Goal: Information Seeking & Learning: Find specific fact

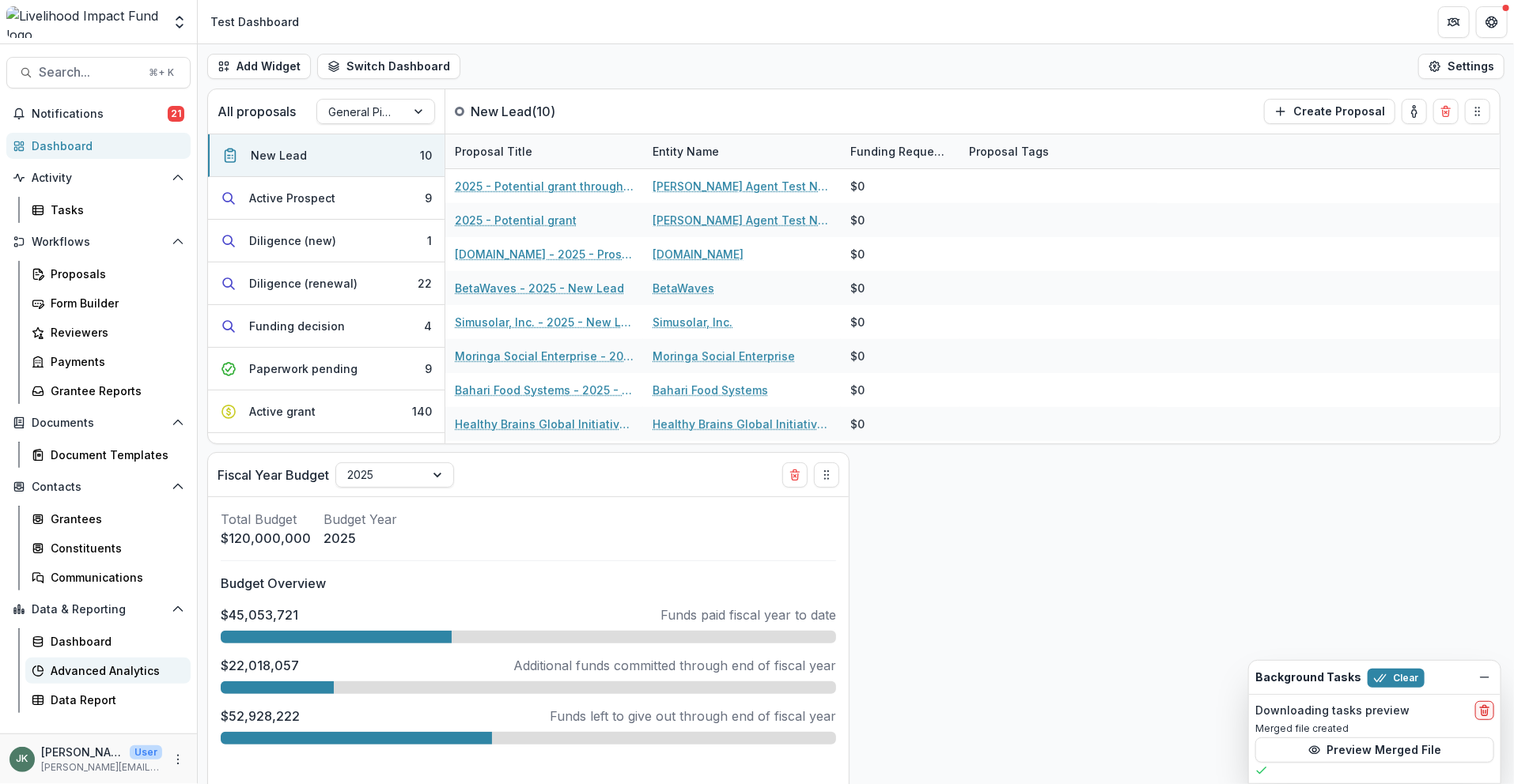
click at [106, 664] on div "Advanced Analytics" at bounding box center [113, 671] width 127 height 16
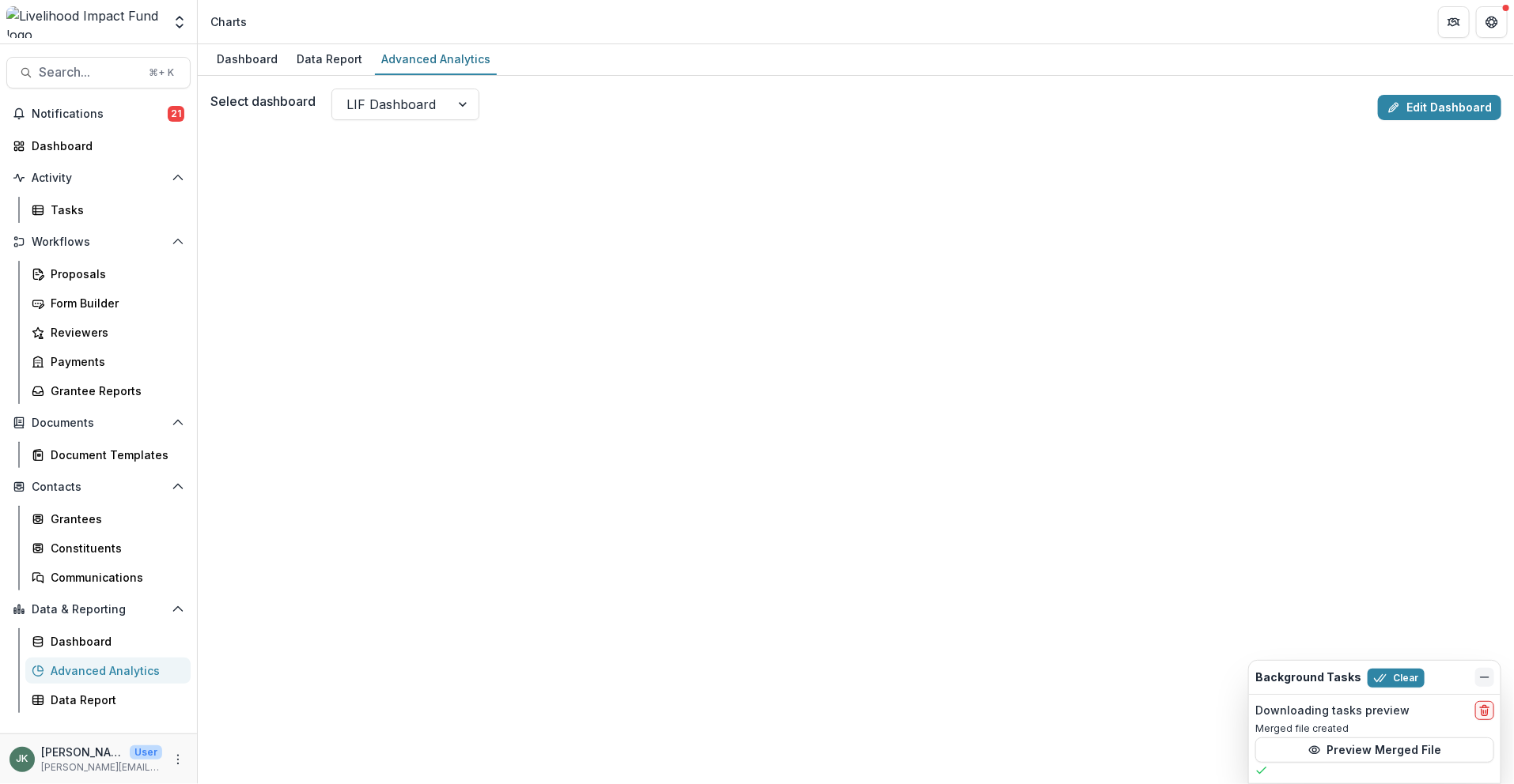
click at [1485, 674] on icon "Dismiss" at bounding box center [1485, 677] width 13 height 13
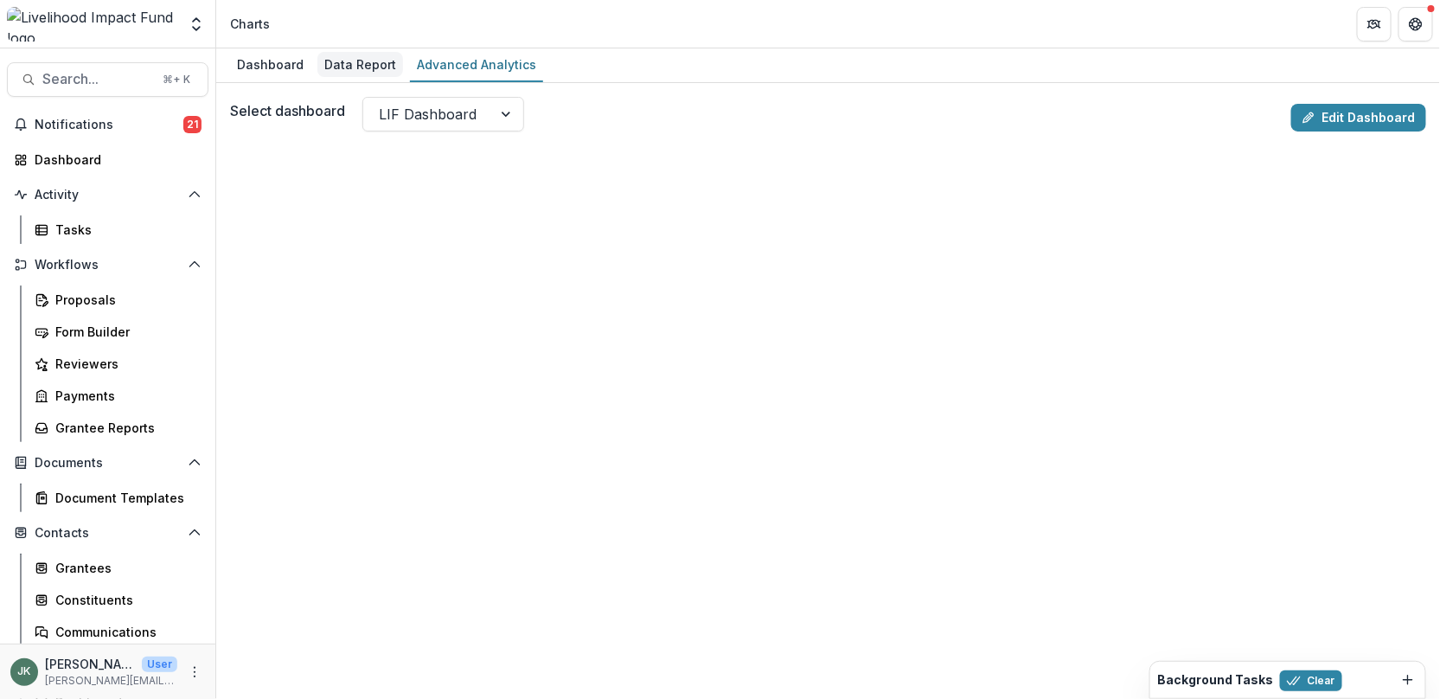
click at [337, 58] on div "Data Report" at bounding box center [360, 64] width 86 height 25
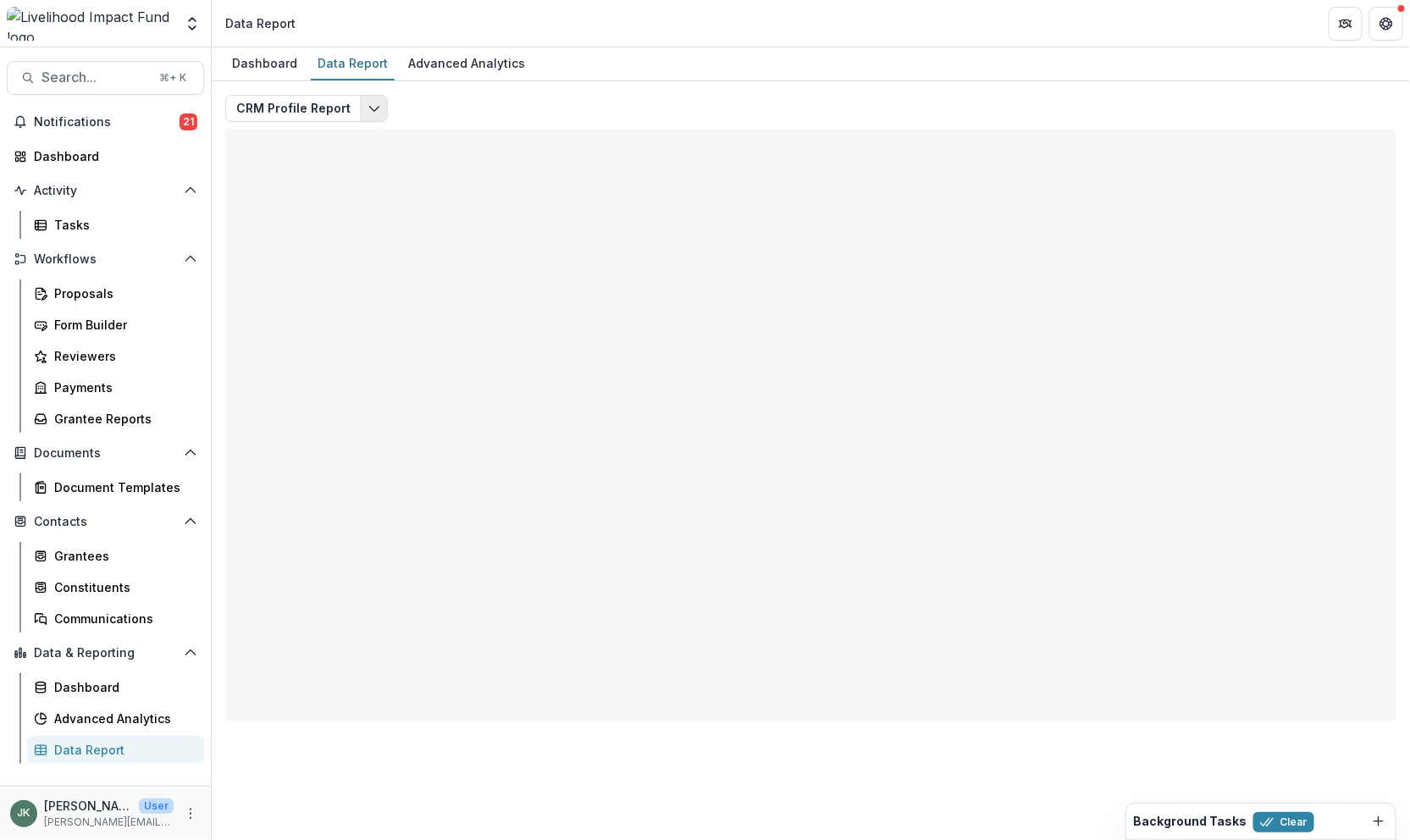
click at [375, 106] on icon "Edit selected report" at bounding box center [374, 109] width 14 height 14
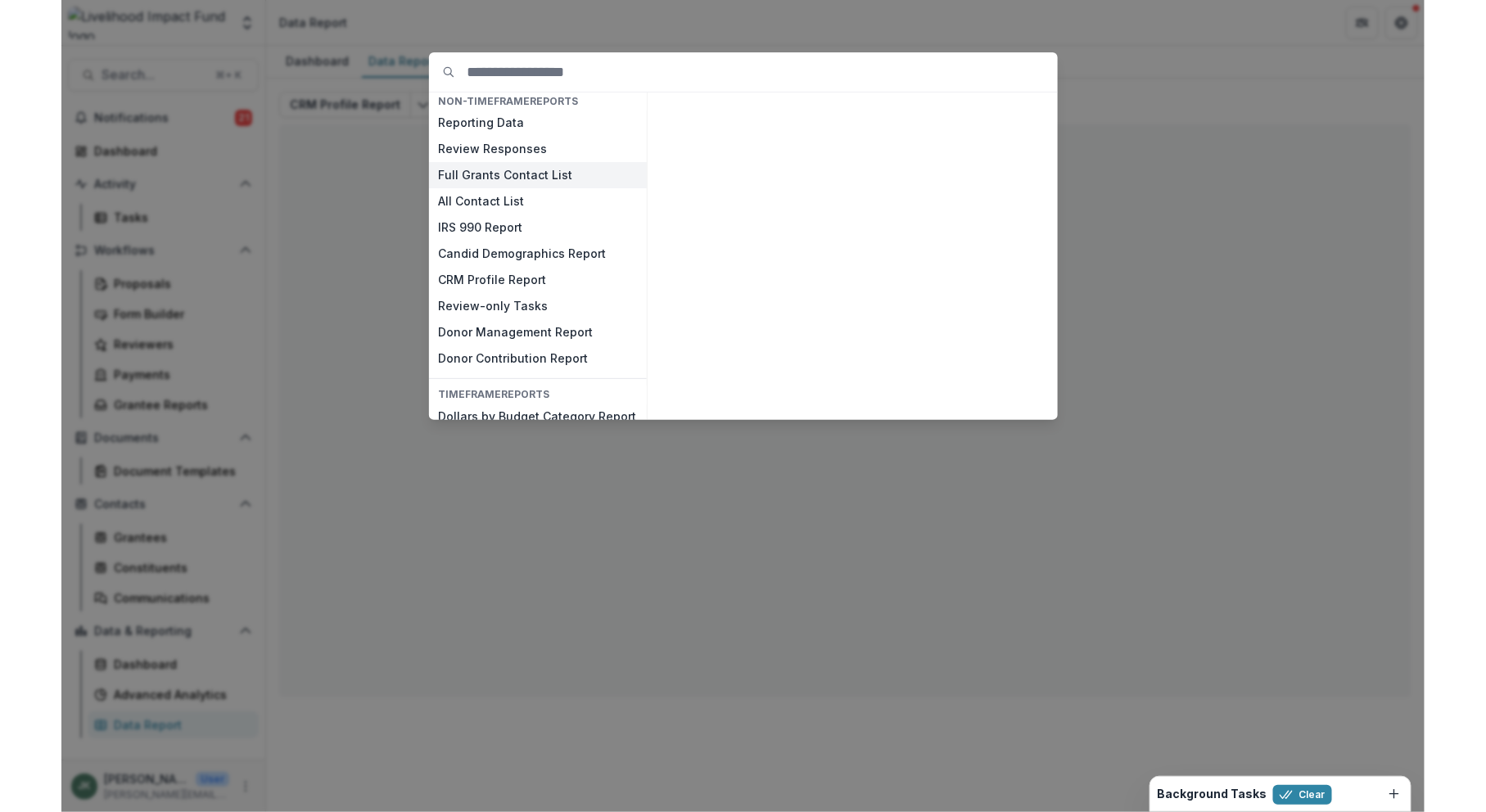
scroll to position [102, 0]
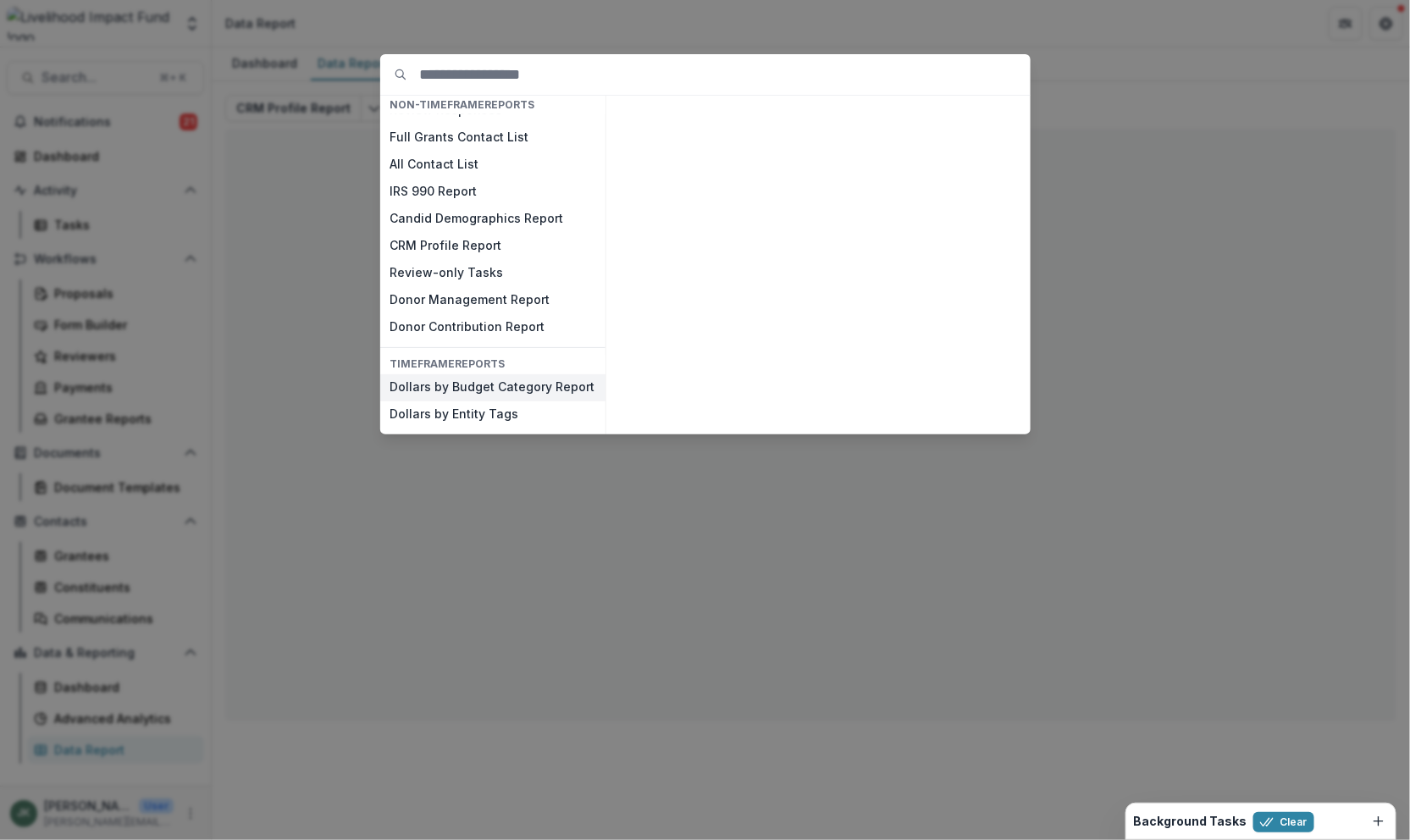
click at [500, 389] on button "Dollars by Budget Category Report" at bounding box center [493, 388] width 225 height 27
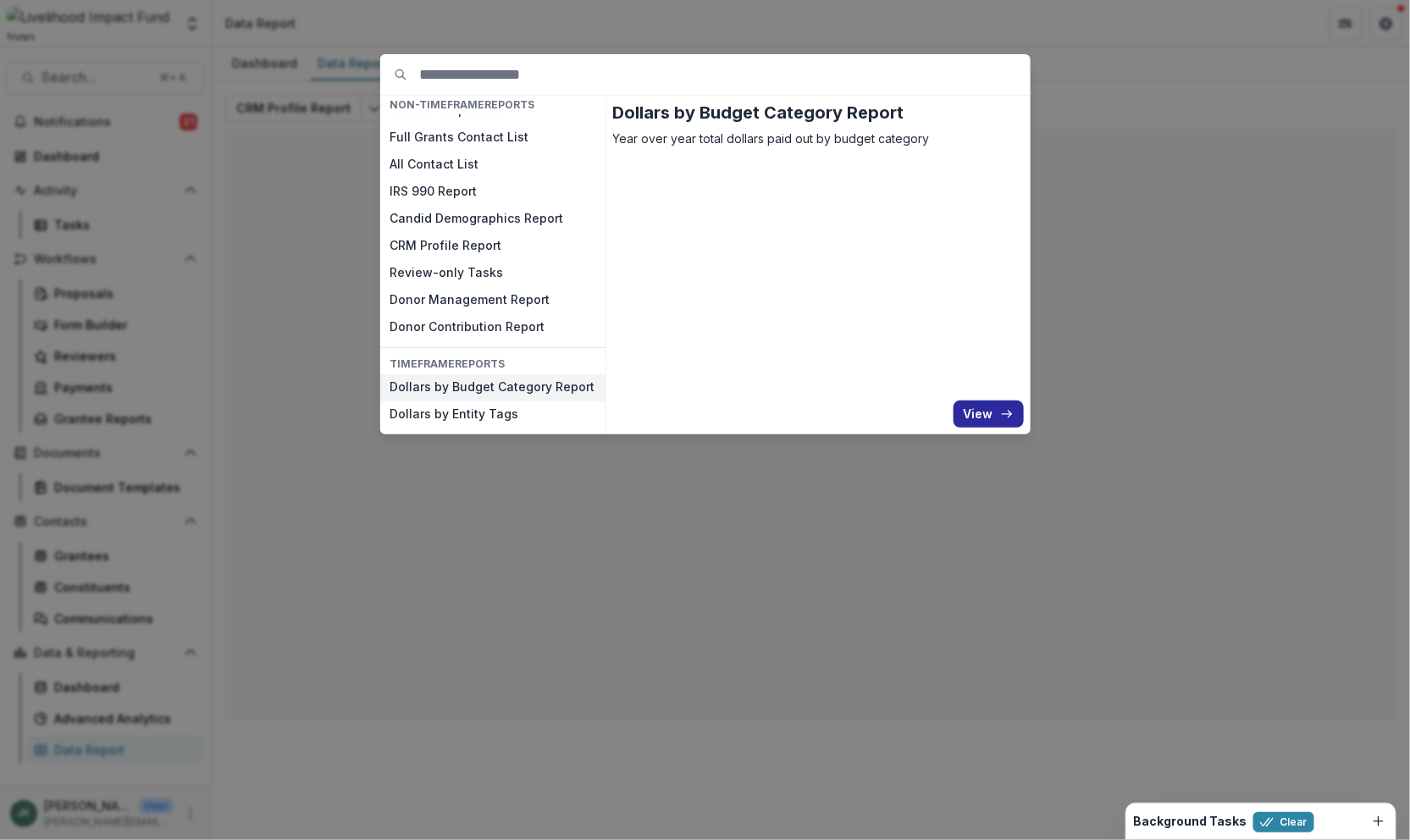
click at [749, 417] on button "View" at bounding box center [989, 414] width 70 height 27
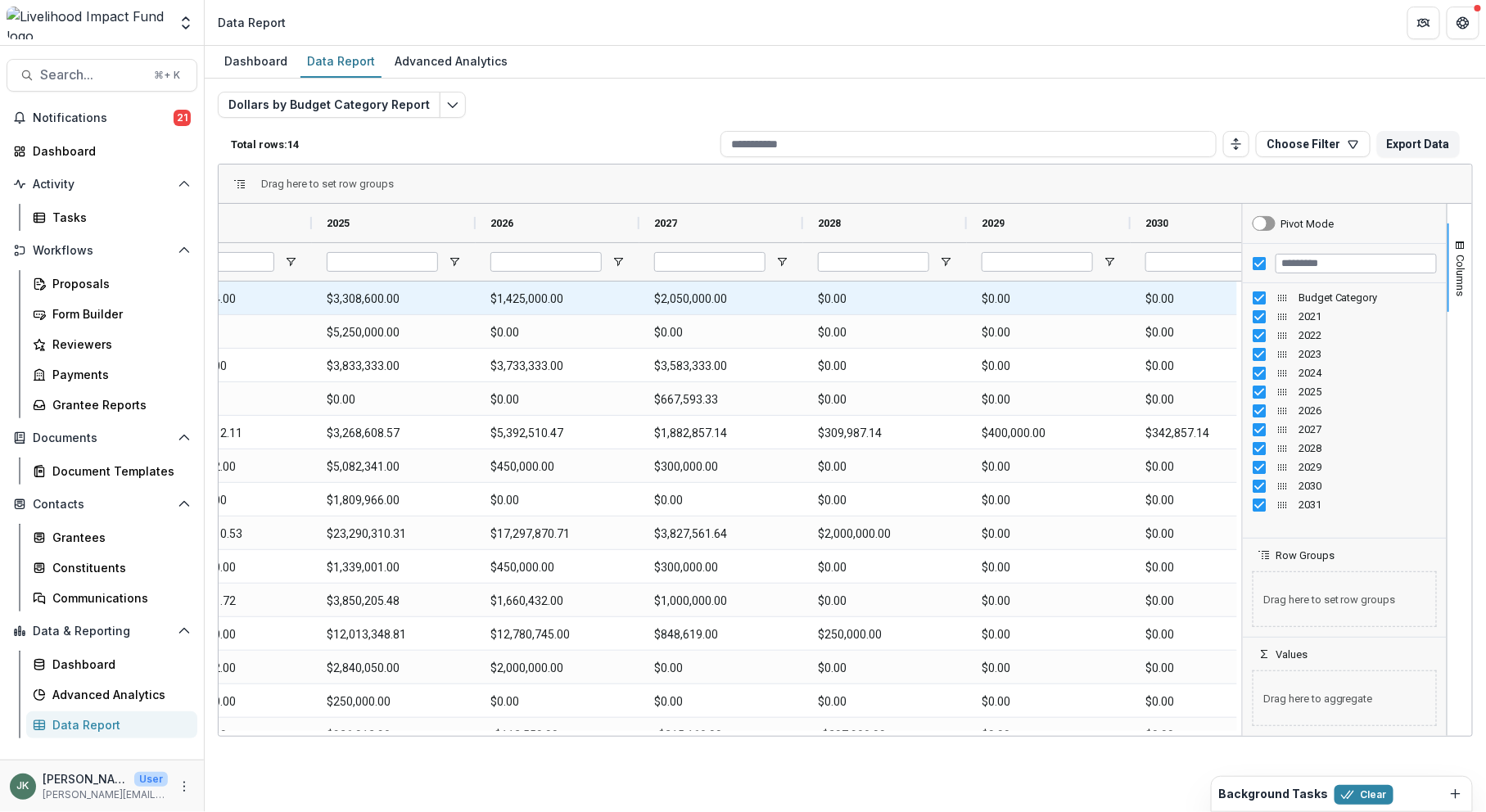
scroll to position [0, 553]
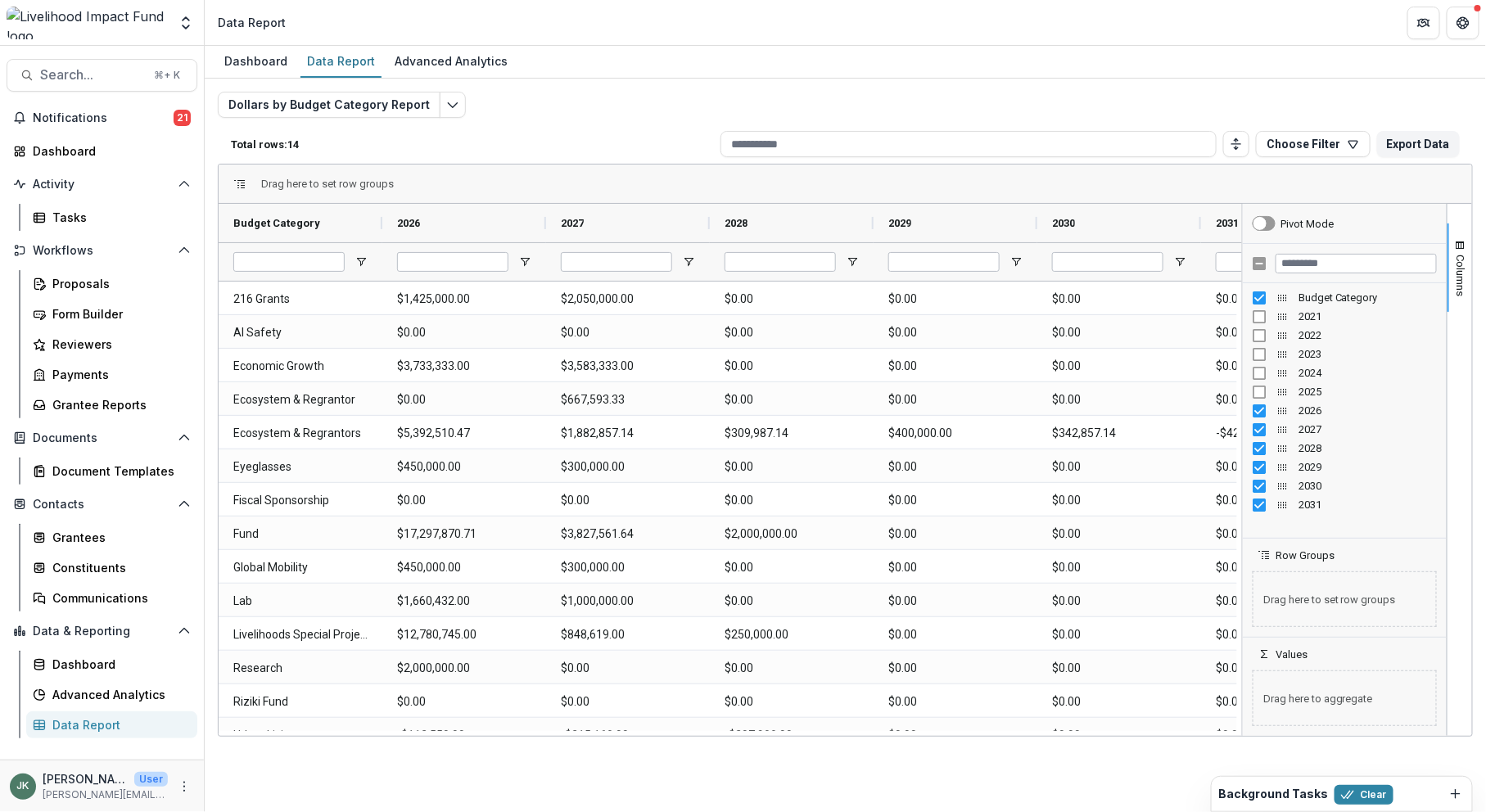
click at [724, 420] on div "2027" at bounding box center [1344, 430] width 185 height 19
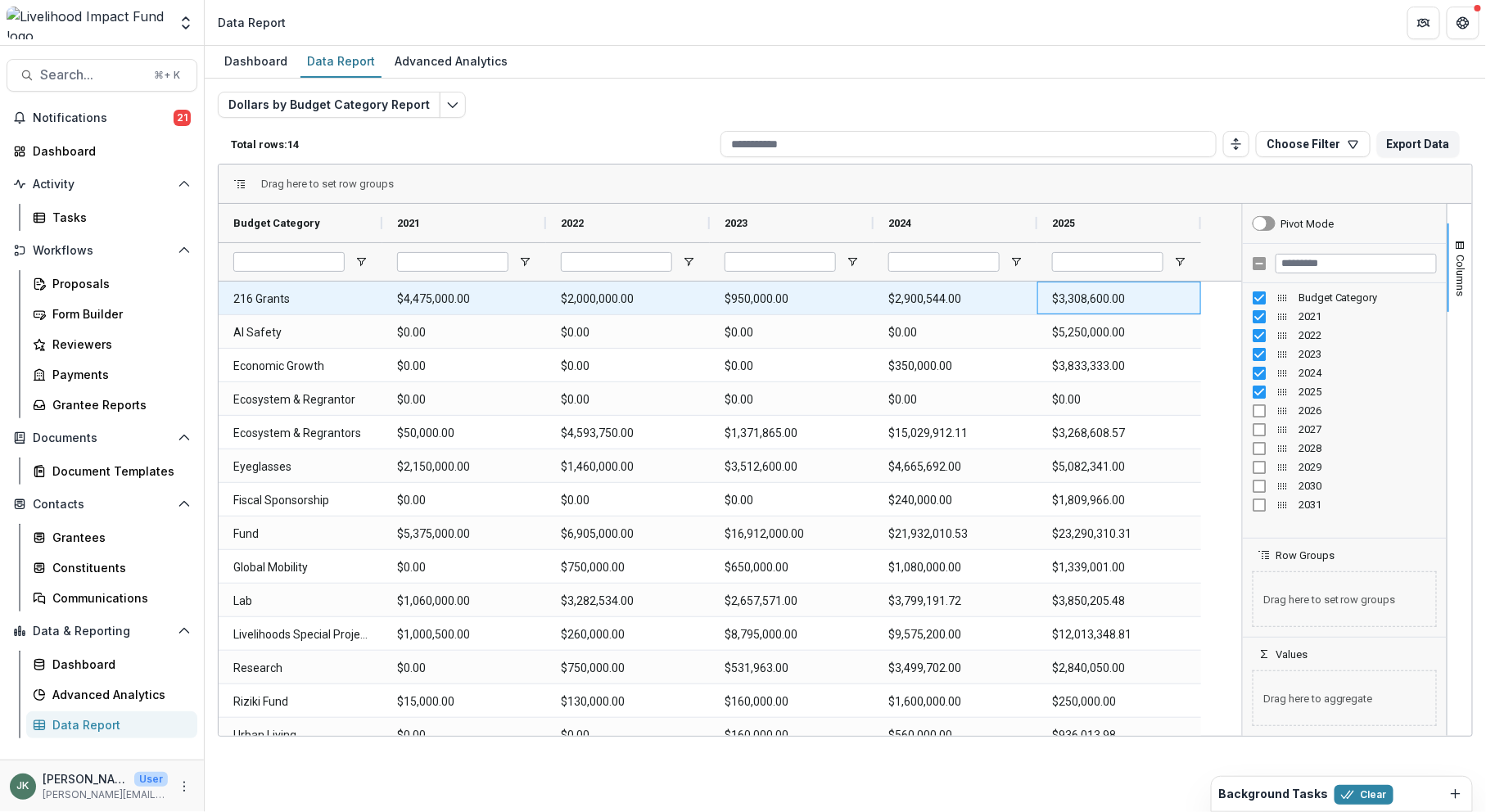
click at [724, 305] on 2025-546 "$3,308,600.00" at bounding box center [1119, 298] width 134 height 33
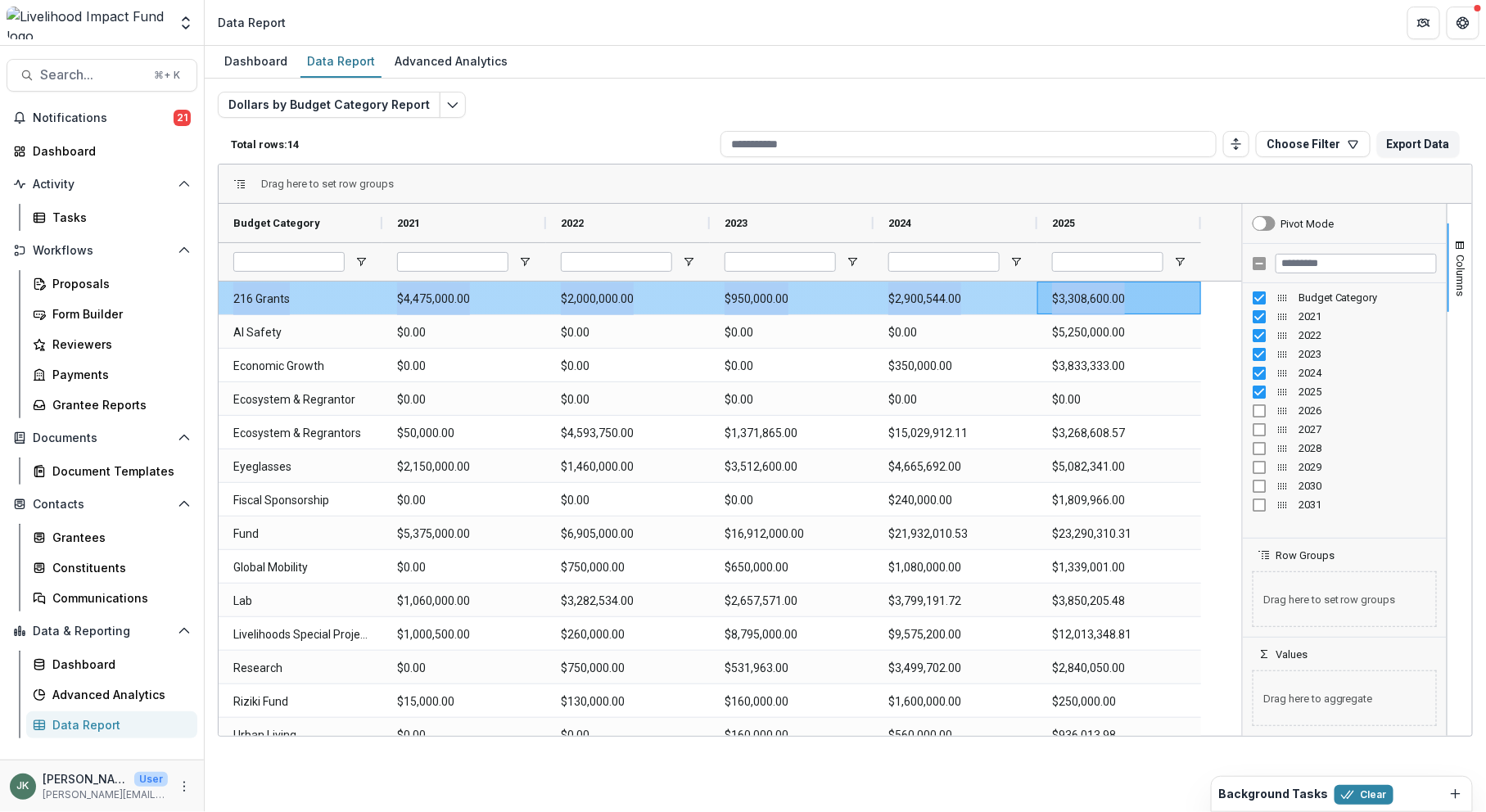
drag, startPoint x: 1197, startPoint y: 311, endPoint x: 1148, endPoint y: 309, distance: 49.0
click at [724, 309] on div "216 Grants $4,475,000.00 $2,000,000.00 $950,000.00 $2,900,544.00 $3,308,600.00 …" at bounding box center [728, 517] width 1018 height 469
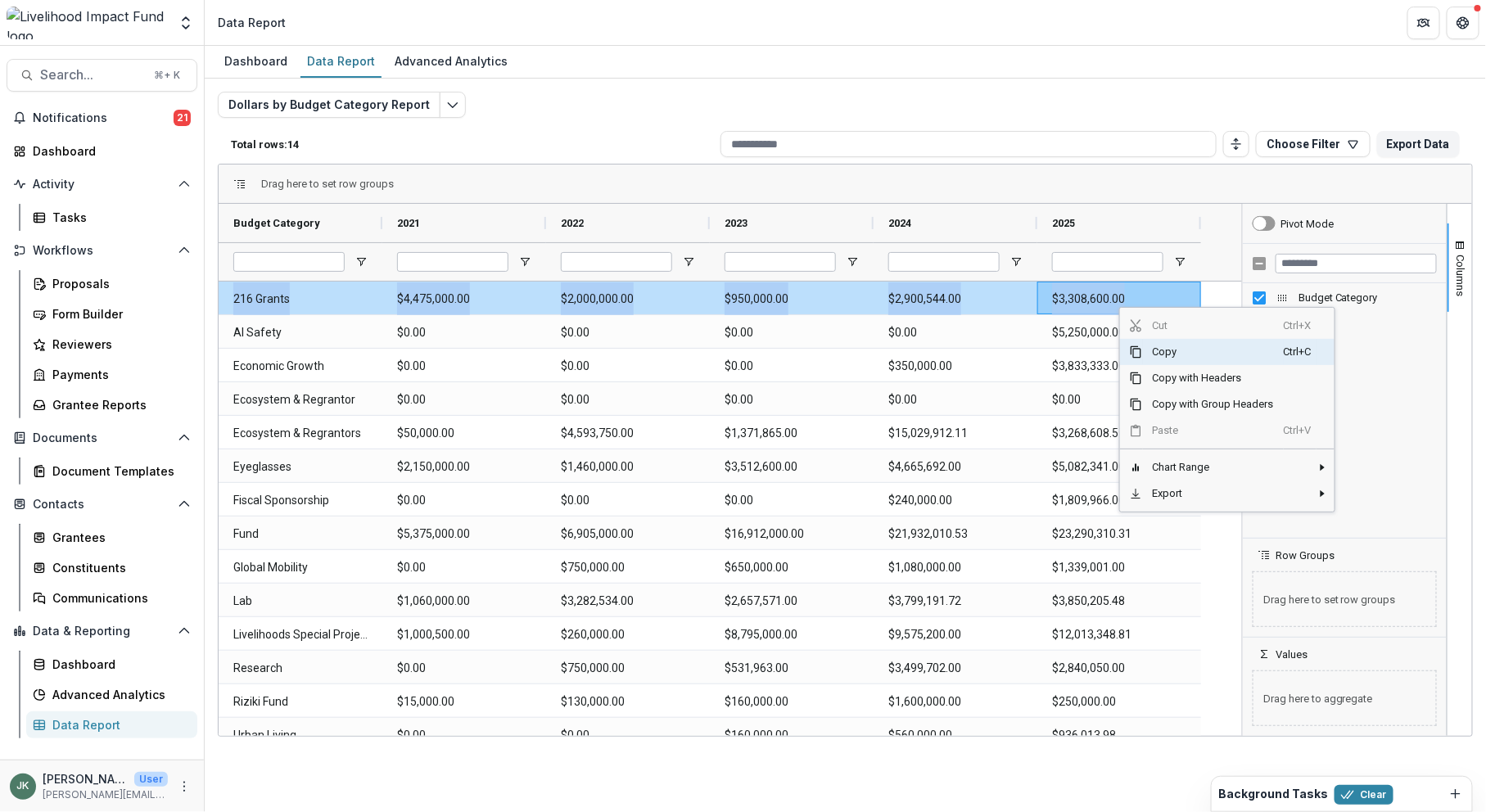
click at [724, 350] on span "Copy" at bounding box center [1212, 352] width 141 height 26
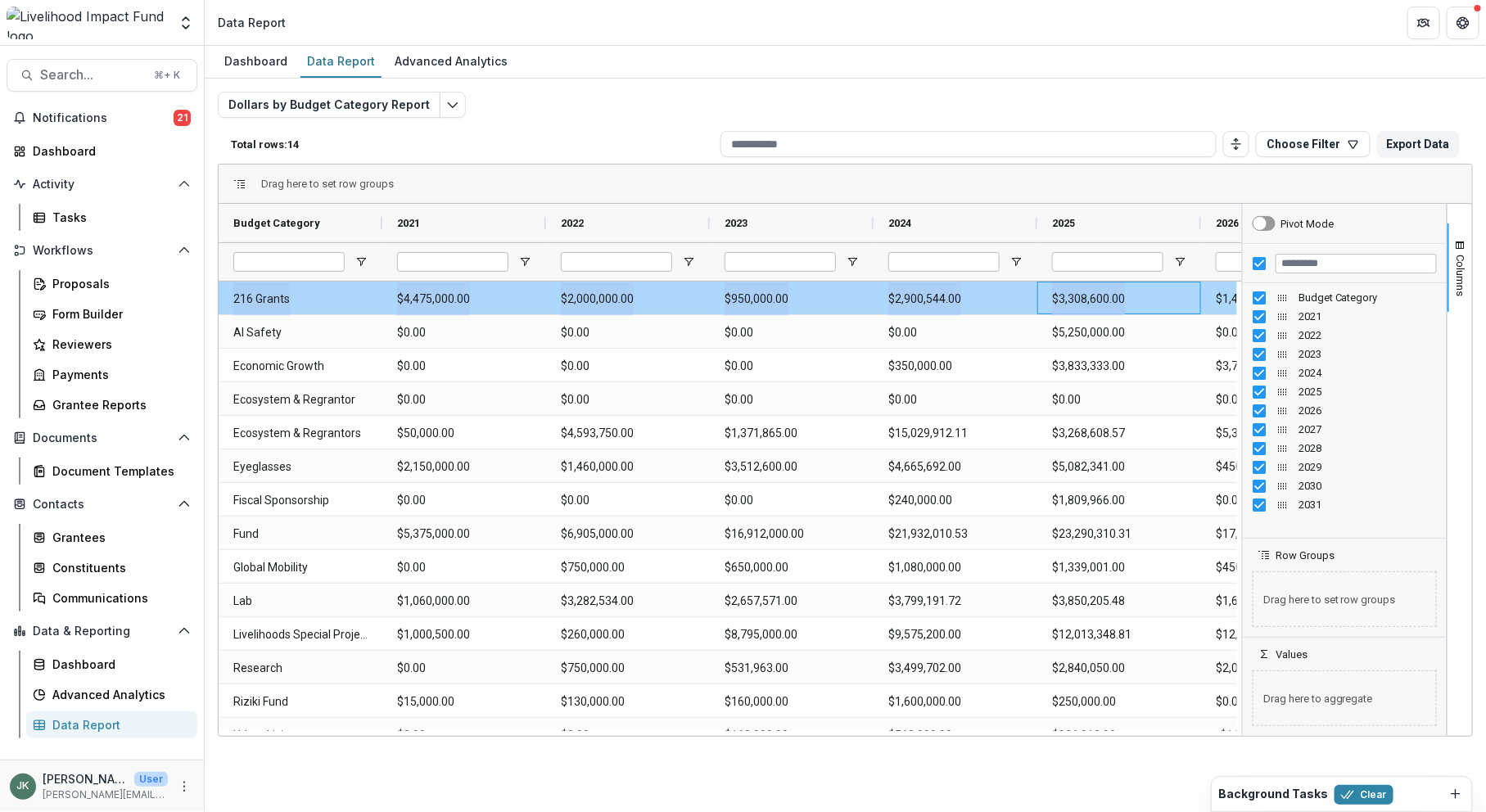
click at [724, 299] on 2025-546 "$3,308,600.00" at bounding box center [1119, 298] width 134 height 33
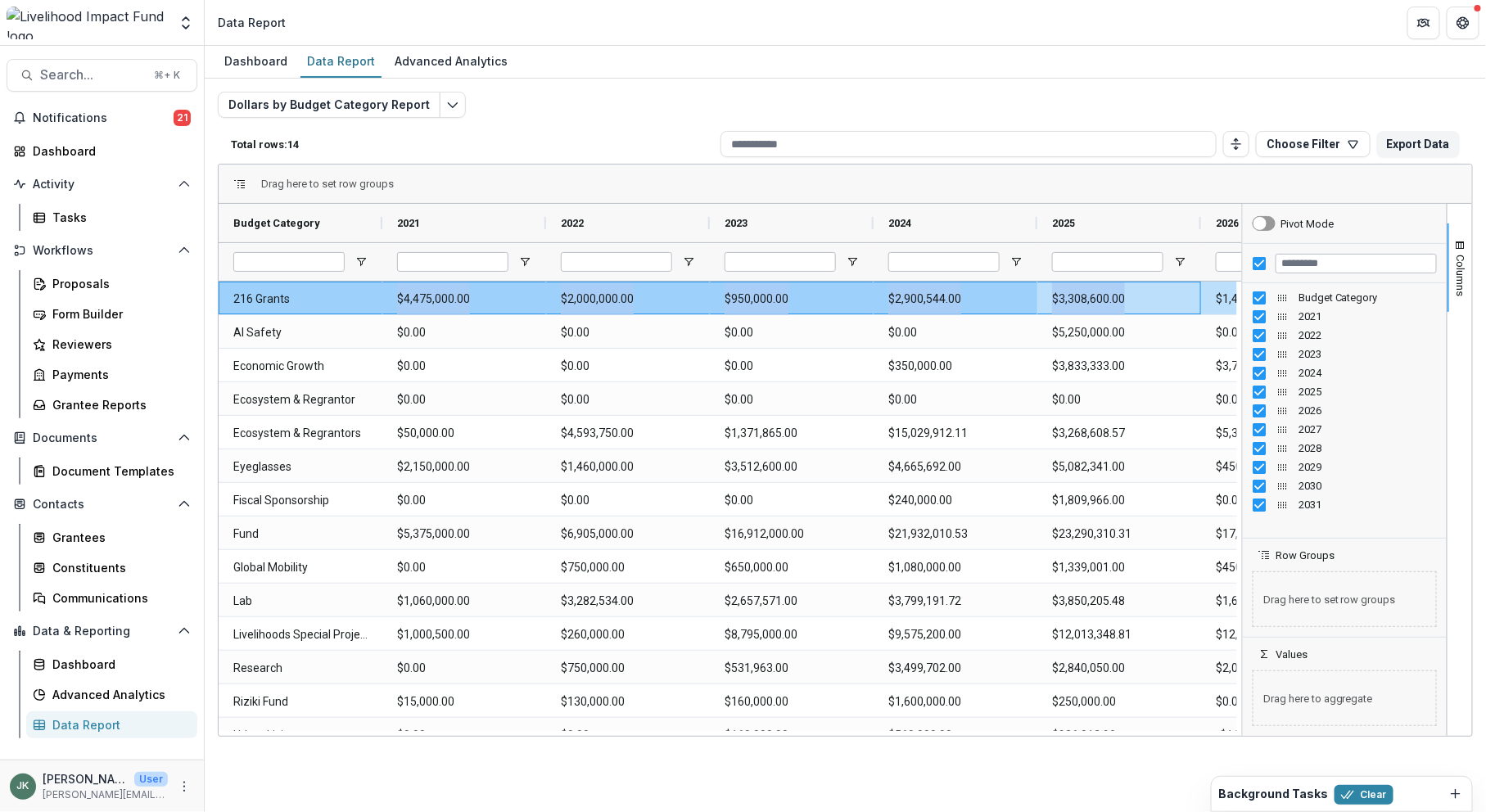
drag, startPoint x: 1154, startPoint y: 298, endPoint x: 299, endPoint y: 299, distance: 855.0
click at [299, 299] on div "216 Grants $4,475,000.00 $2,000,000.00 $950,000.00 $2,900,544.00 $3,308,600.00 …" at bounding box center [1201, 298] width 1965 height 33
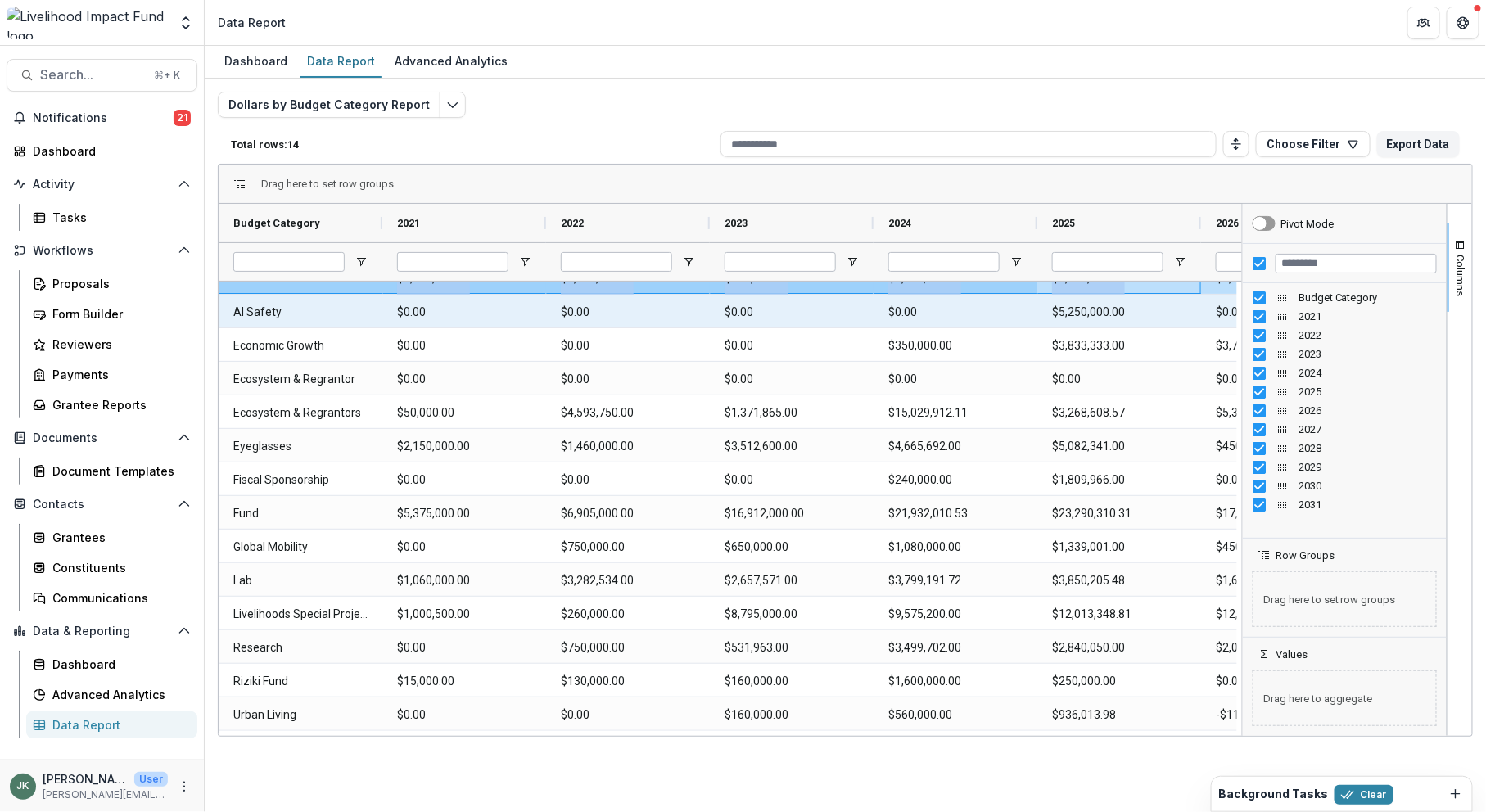
scroll to position [0, 0]
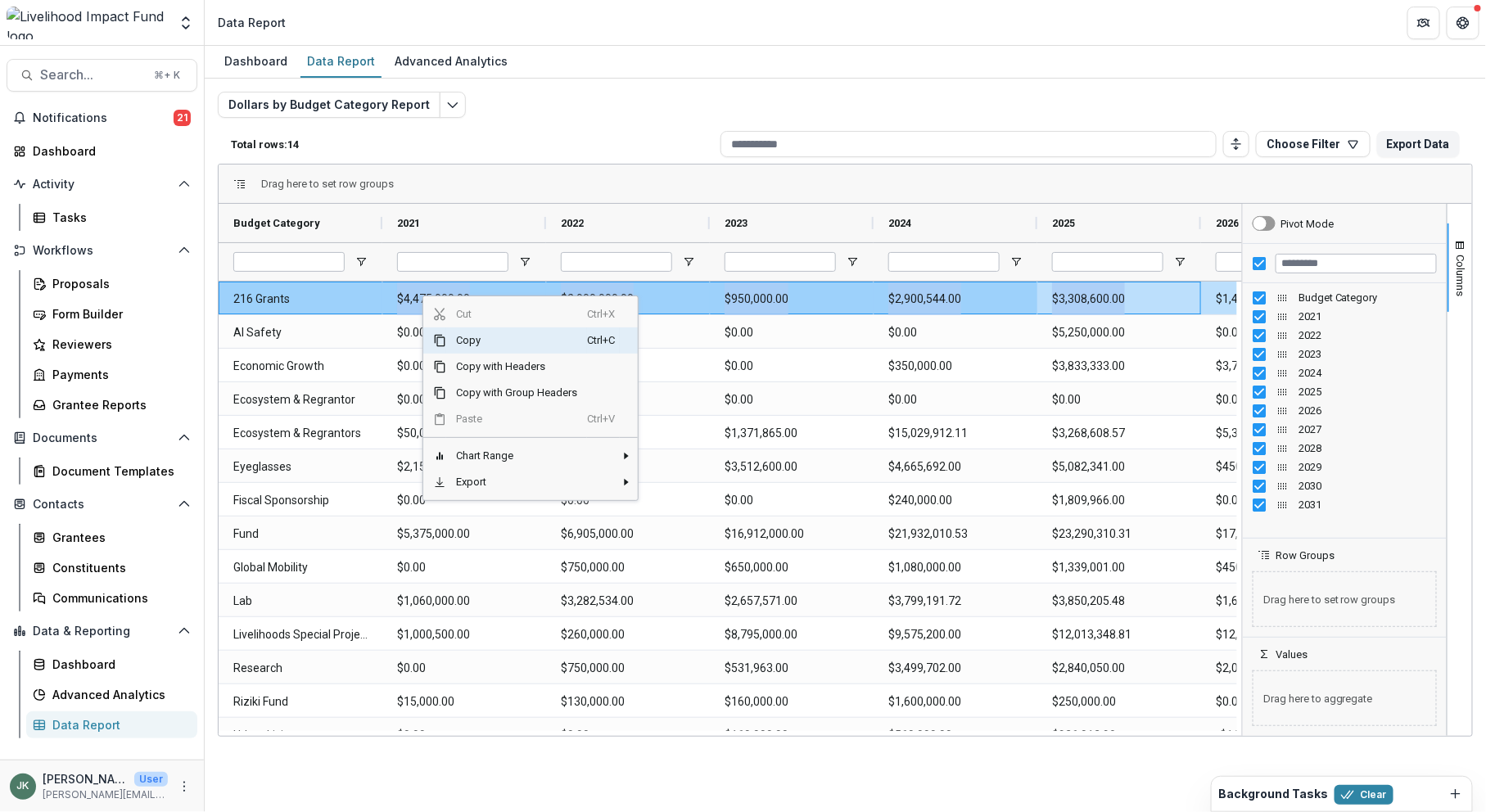
click at [460, 340] on span "Copy" at bounding box center [516, 341] width 141 height 26
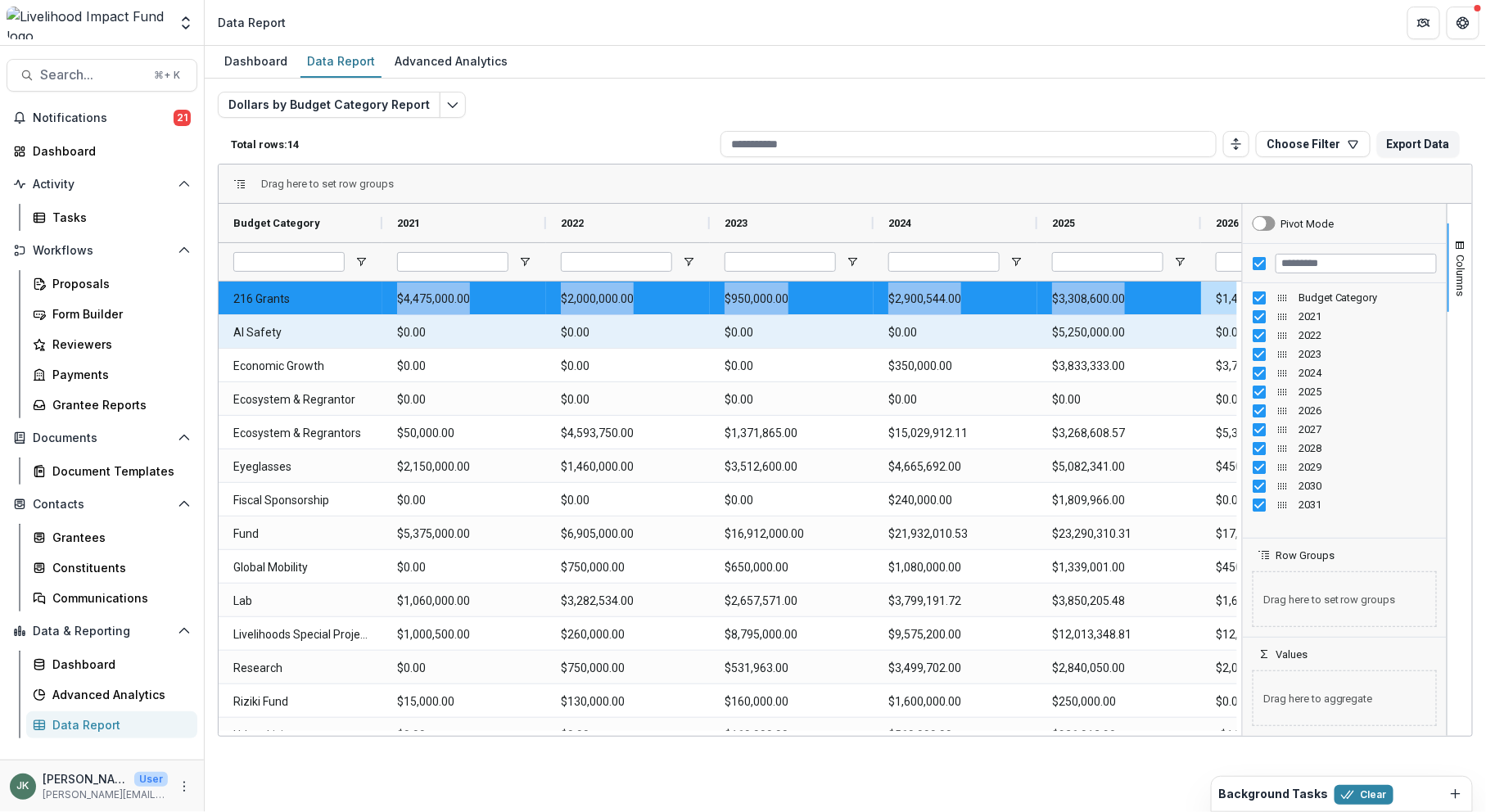
scroll to position [0, 1]
